Goal: Check status

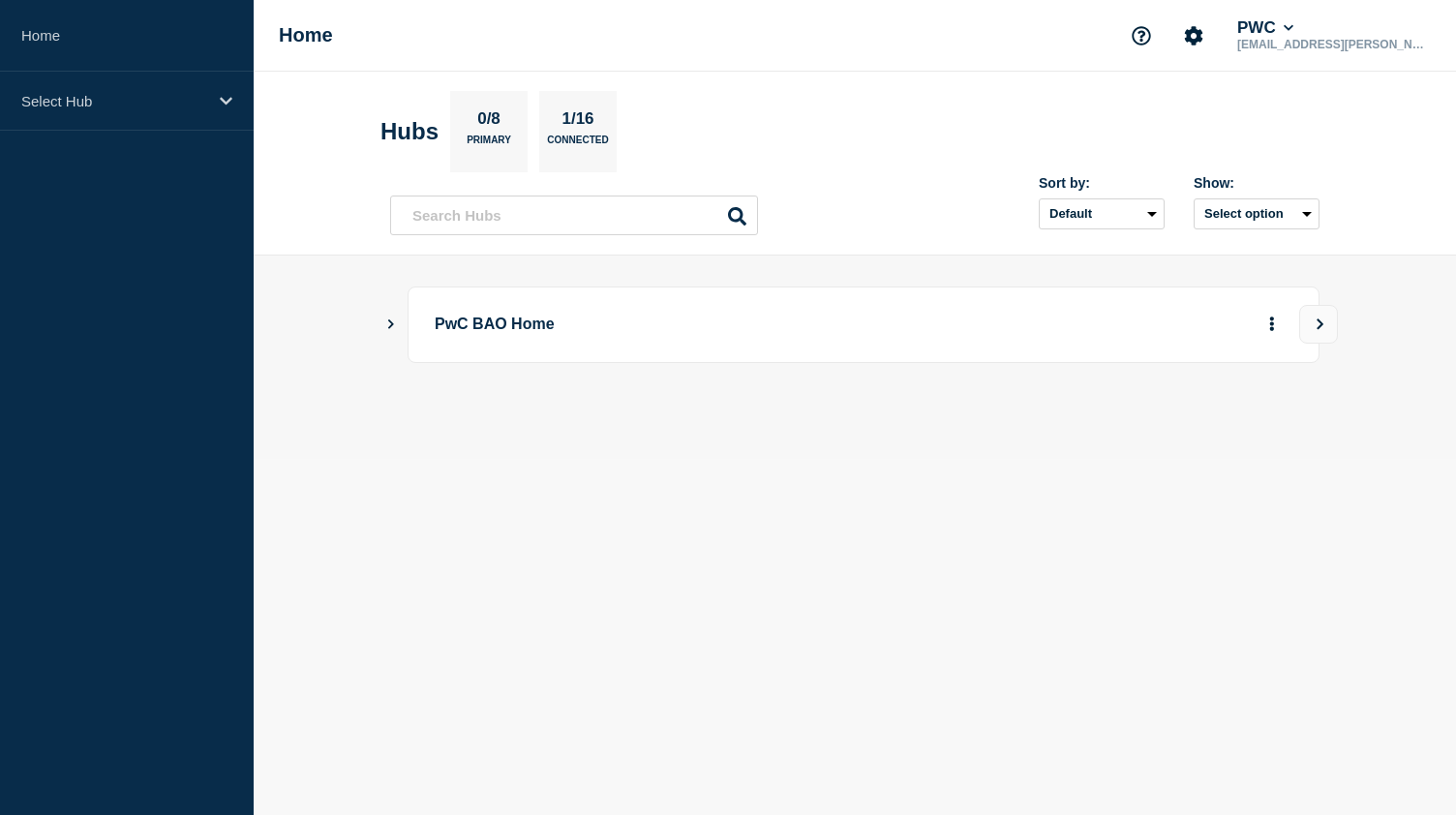
click at [396, 322] on icon "Show Connected Hubs" at bounding box center [391, 323] width 13 height 10
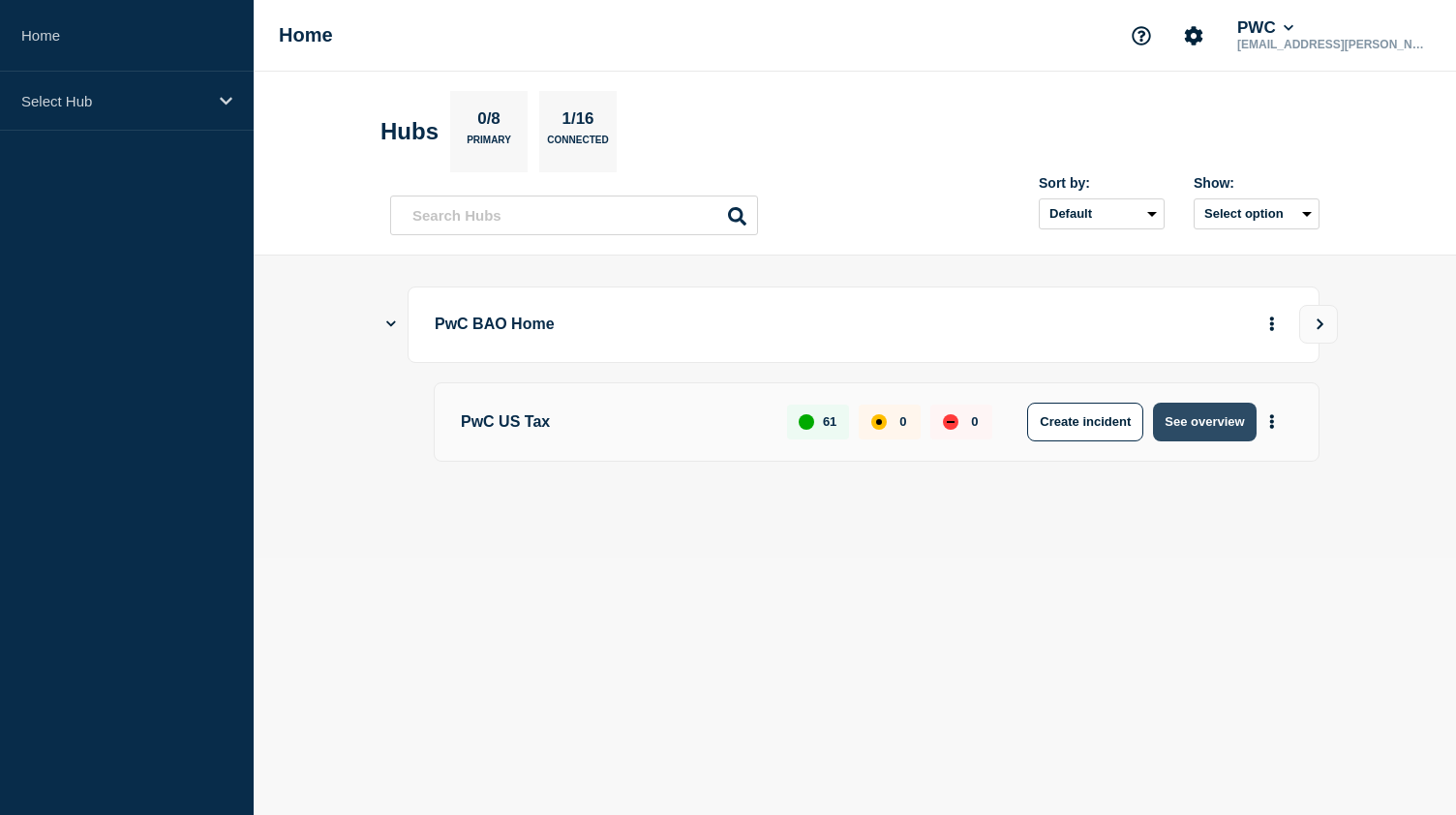
click at [1199, 425] on button "See overview" at bounding box center [1204, 423] width 102 height 39
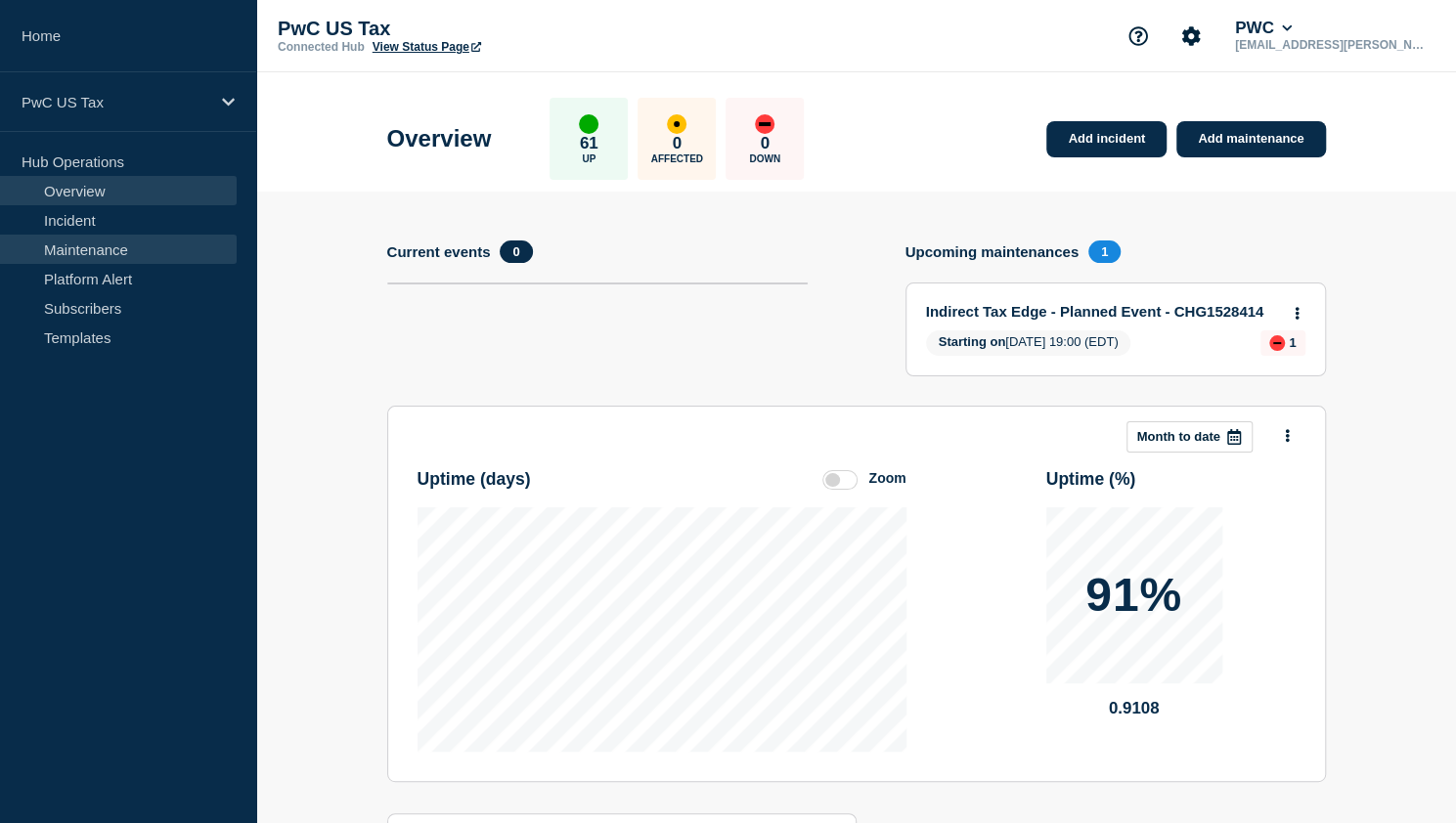
click at [67, 255] on link "Maintenance" at bounding box center [118, 250] width 237 height 29
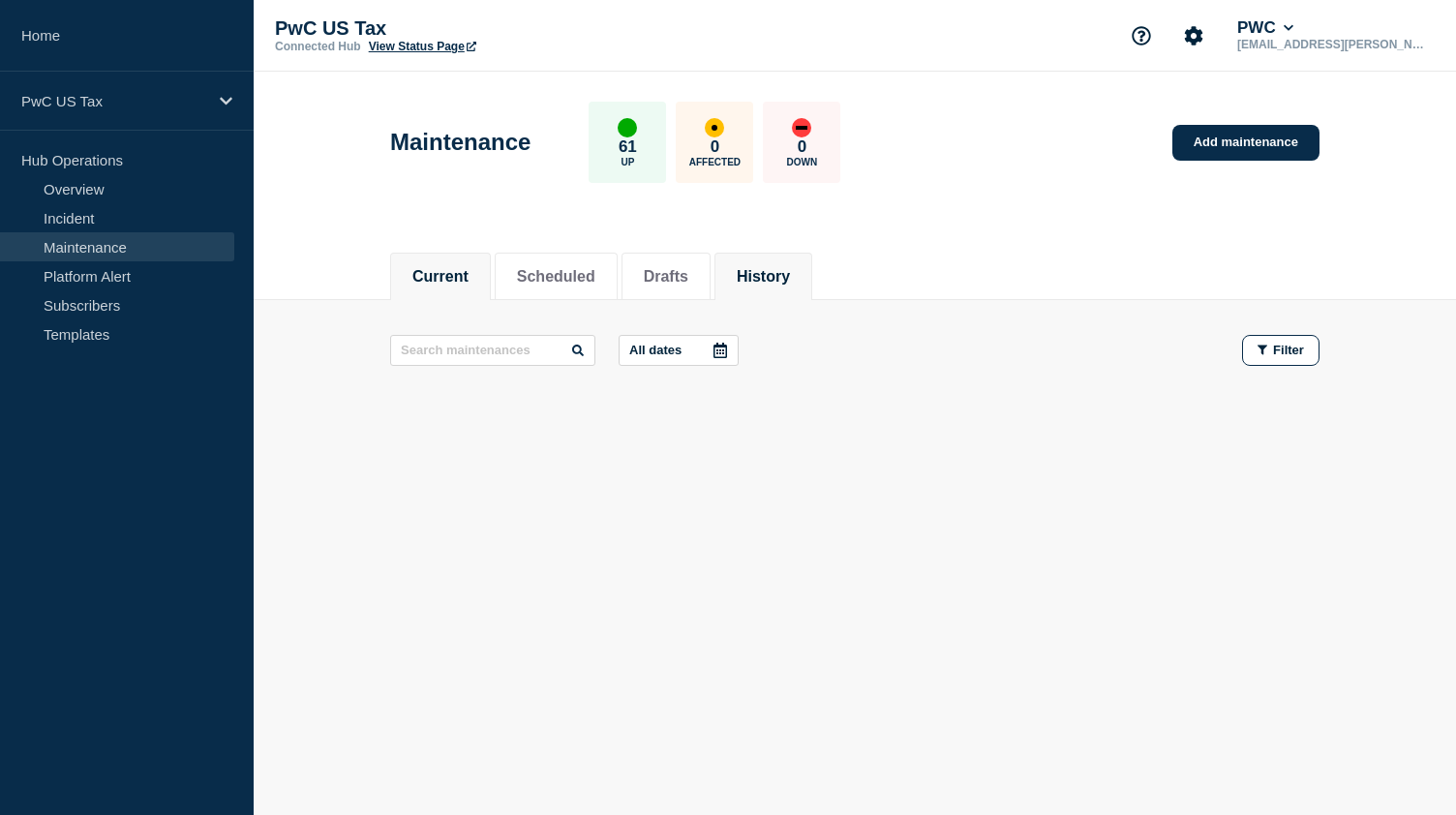
click at [790, 283] on button "History" at bounding box center [763, 277] width 54 height 18
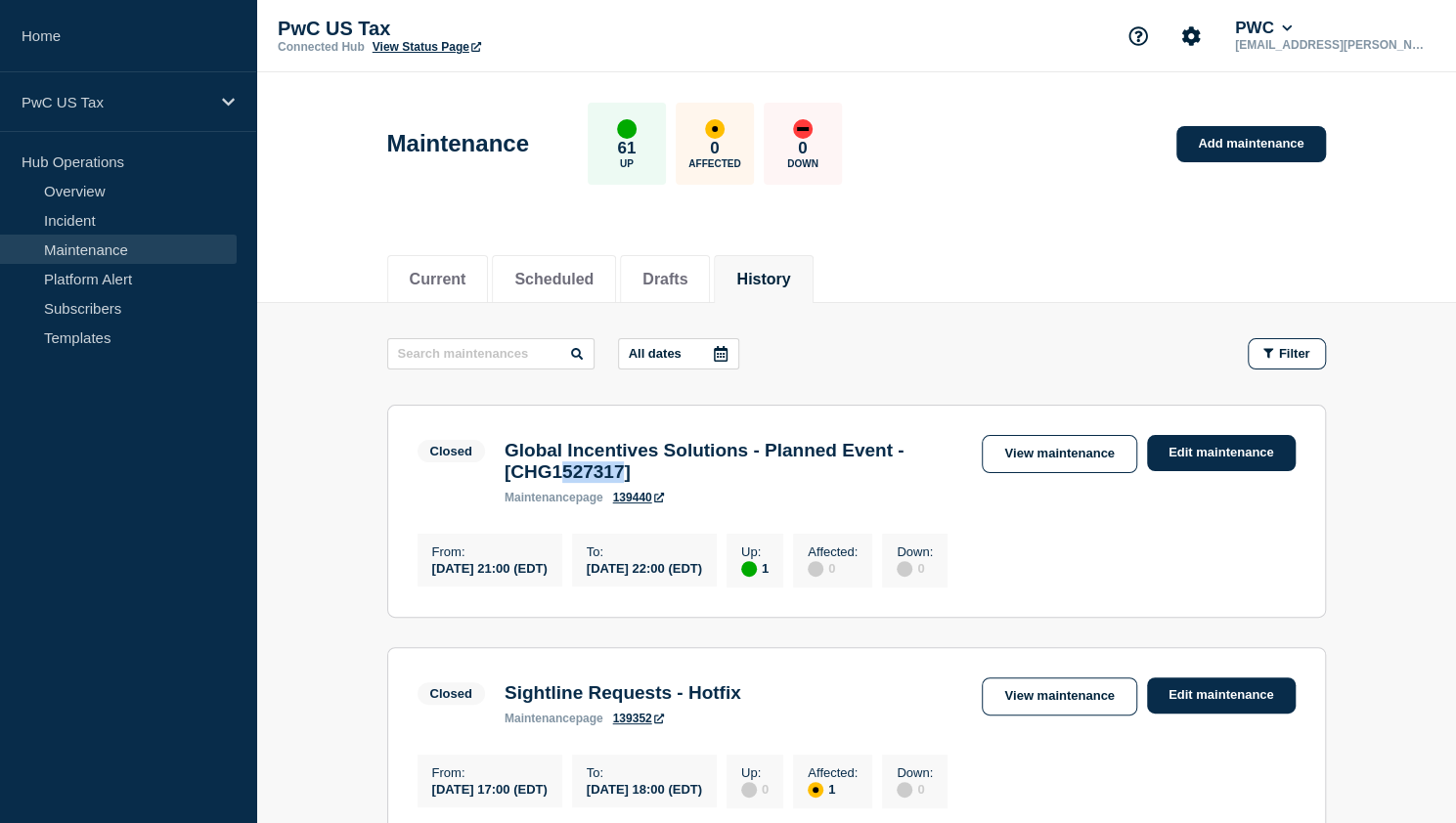
drag, startPoint x: 568, startPoint y: 478, endPoint x: 641, endPoint y: 484, distance: 73.2
click at [641, 483] on h3 "Global Incentives Solutions - Planned Event - [CHG1527317]" at bounding box center [734, 461] width 458 height 43
